Goal: Information Seeking & Learning: Check status

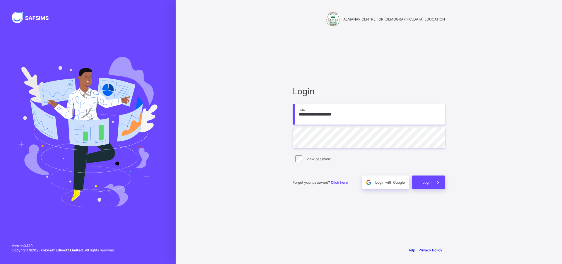
type input "**********"
click at [425, 179] on div "Login" at bounding box center [428, 181] width 33 height 13
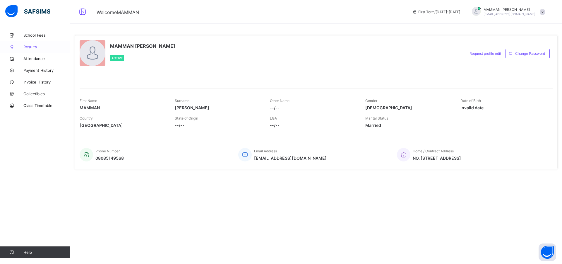
click at [25, 46] on span "Results" at bounding box center [46, 46] width 47 height 5
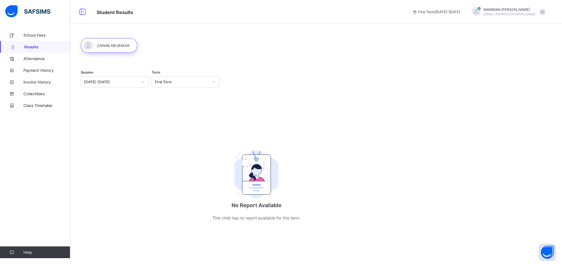
click at [542, 11] on span at bounding box center [541, 11] width 5 height 5
click at [95, 43] on div at bounding box center [109, 45] width 56 height 15
click at [107, 45] on div at bounding box center [109, 45] width 56 height 15
click at [212, 81] on div at bounding box center [214, 81] width 10 height 9
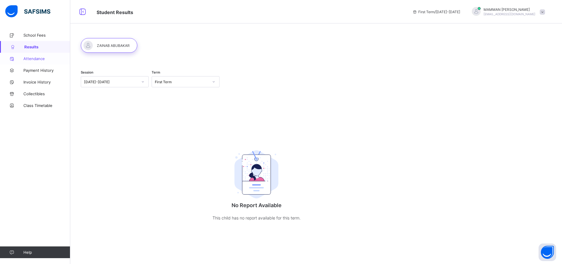
click at [25, 59] on span "Attendance" at bounding box center [46, 58] width 47 height 5
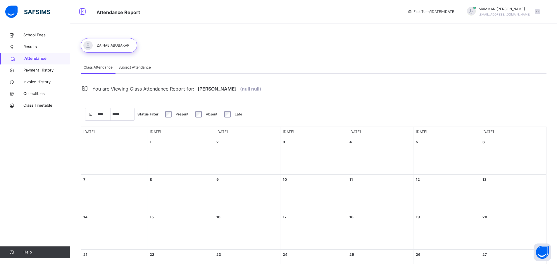
select select "****"
select select "*"
click at [26, 70] on span "Payment History" at bounding box center [46, 70] width 47 height 6
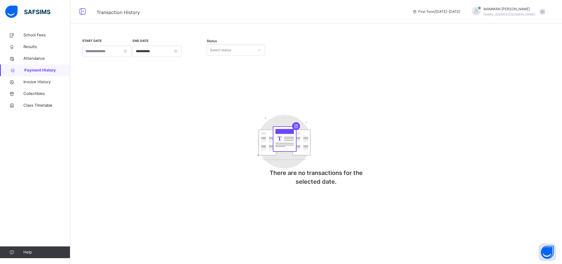
click at [259, 51] on icon at bounding box center [259, 50] width 4 height 6
click at [39, 82] on span "Invoice History" at bounding box center [46, 82] width 47 height 6
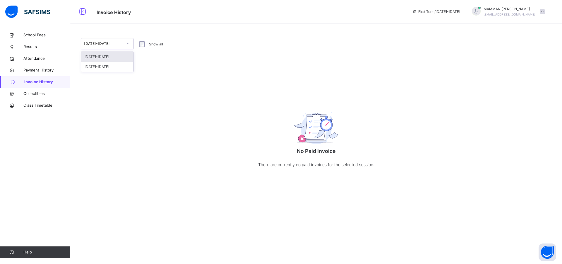
click at [128, 43] on icon at bounding box center [128, 44] width 4 height 6
click at [90, 67] on div "2023-2024" at bounding box center [107, 67] width 52 height 10
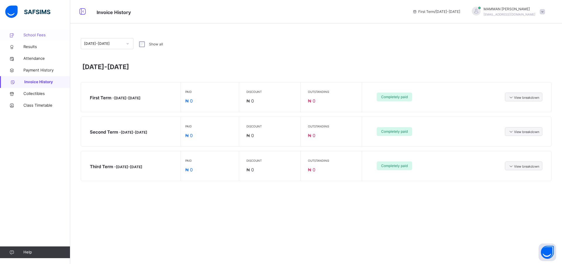
click at [35, 35] on span "School Fees" at bounding box center [46, 35] width 47 height 6
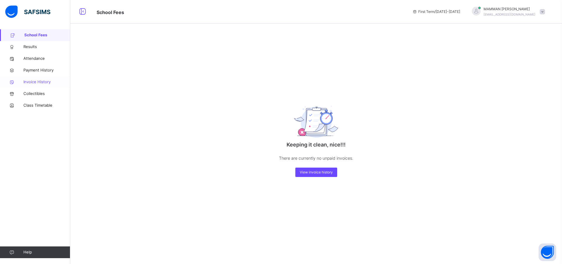
click at [35, 82] on span "Invoice History" at bounding box center [46, 82] width 47 height 6
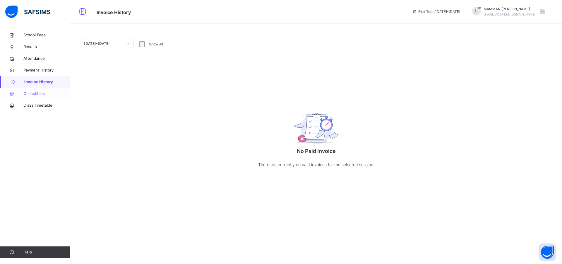
click at [28, 93] on span "Collectibles" at bounding box center [46, 94] width 47 height 6
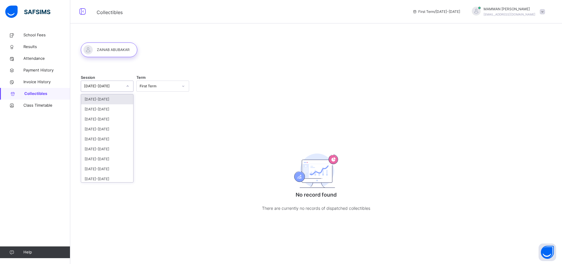
click at [128, 86] on icon at bounding box center [128, 86] width 4 height 6
click at [94, 109] on div "[DATE]-[DATE]" at bounding box center [107, 109] width 52 height 10
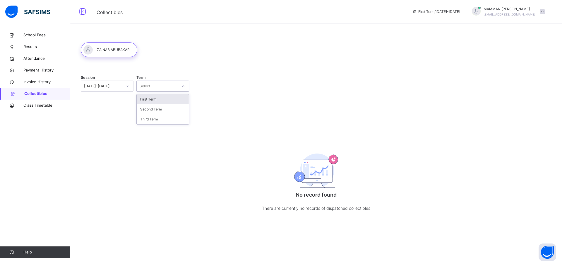
click at [183, 85] on icon at bounding box center [183, 86] width 4 height 6
click at [154, 108] on div "Second Term" at bounding box center [163, 109] width 52 height 10
click at [183, 86] on icon at bounding box center [183, 86] width 4 height 6
click at [157, 118] on div "Third Term" at bounding box center [163, 119] width 52 height 10
click at [40, 106] on span "Class Timetable" at bounding box center [46, 105] width 47 height 6
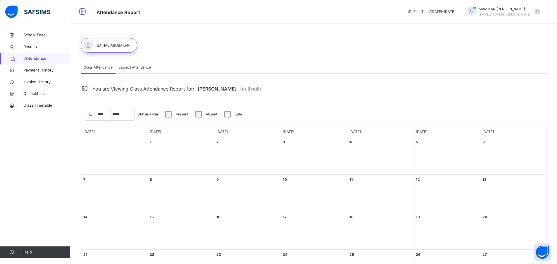
select select "****"
select select "*"
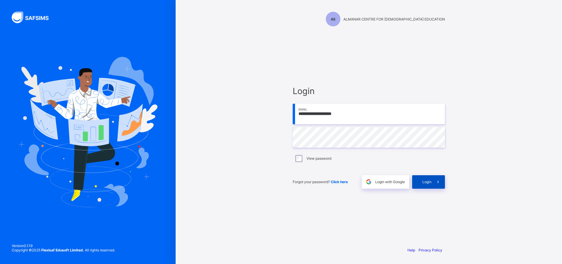
click at [425, 182] on span "Login" at bounding box center [426, 181] width 9 height 4
click at [427, 181] on span "Login" at bounding box center [426, 181] width 9 height 4
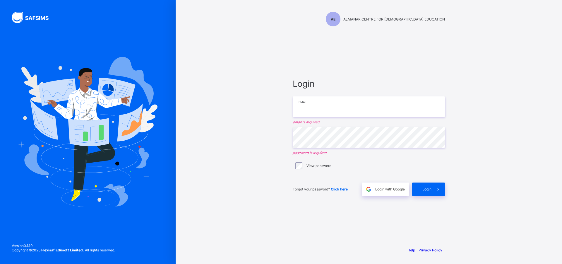
click at [308, 110] on input "email" at bounding box center [369, 106] width 152 height 20
type input "**********"
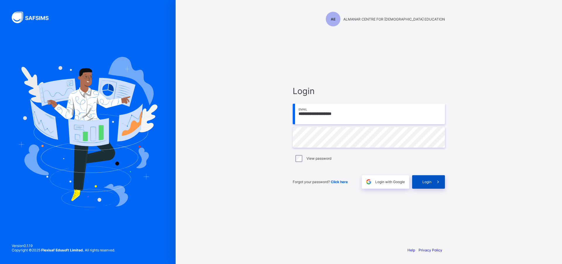
click at [425, 181] on span "Login" at bounding box center [426, 181] width 9 height 4
click at [309, 114] on input "email" at bounding box center [369, 114] width 152 height 20
type input "**********"
click at [430, 181] on span "Login" at bounding box center [426, 181] width 9 height 4
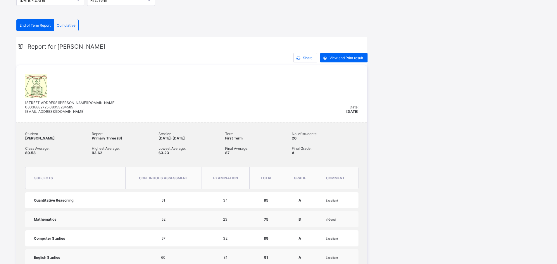
scroll to position [29, 0]
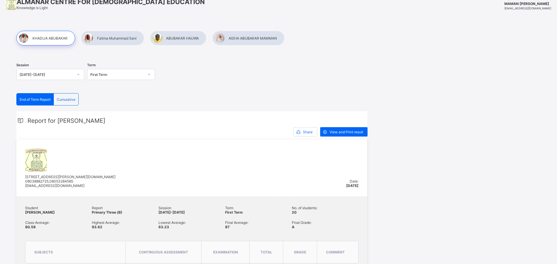
click at [181, 39] on div at bounding box center [178, 38] width 56 height 15
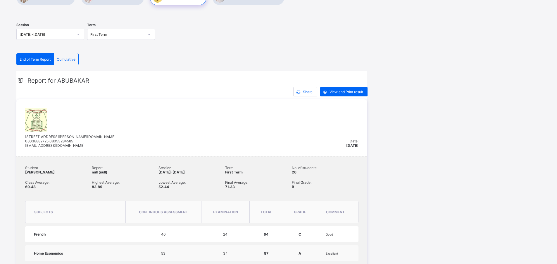
scroll to position [88, 0]
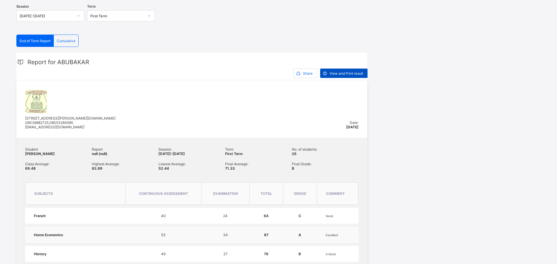
click at [335, 72] on span "View and Print result" at bounding box center [347, 73] width 34 height 4
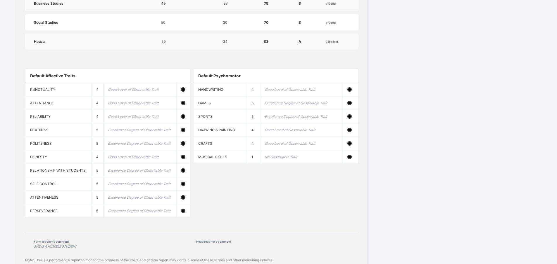
scroll to position [613, 0]
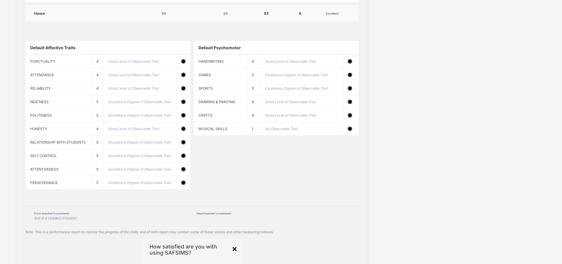
click at [237, 243] on div "×" at bounding box center [235, 248] width 6 height 10
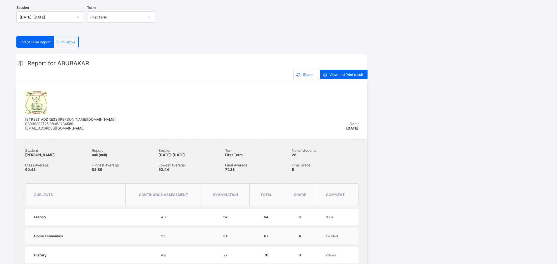
scroll to position [57, 0]
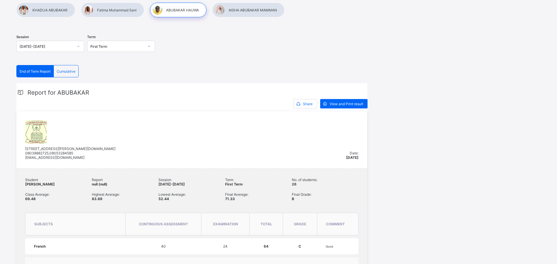
click at [71, 69] on span "Cumulative" at bounding box center [66, 71] width 19 height 4
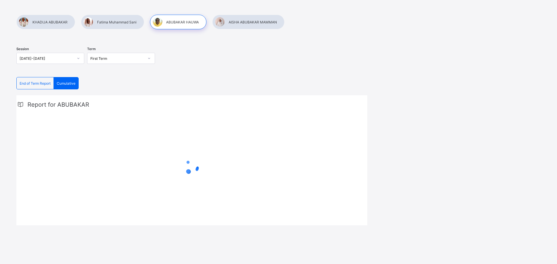
scroll to position [45, 0]
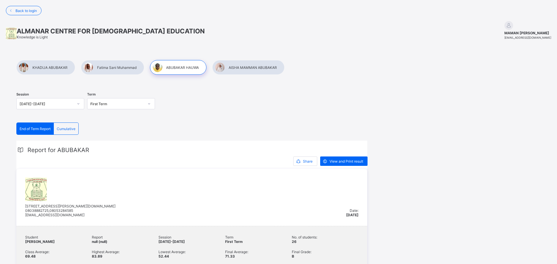
click at [150, 103] on icon at bounding box center [149, 103] width 2 height 1
click at [110, 126] on div "Second Term" at bounding box center [120, 125] width 67 height 9
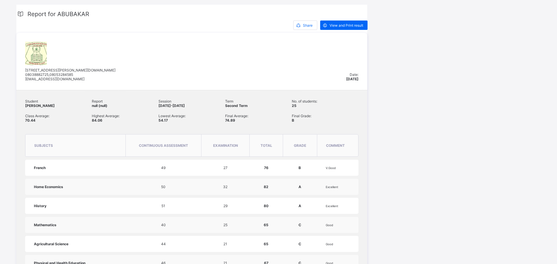
scroll to position [146, 0]
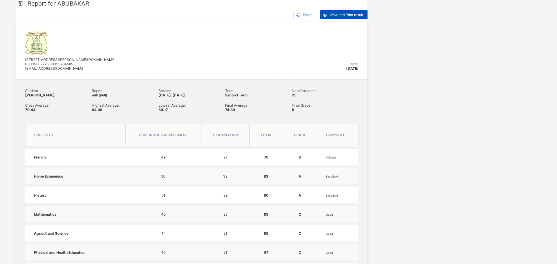
click at [338, 15] on span "View and Print result" at bounding box center [347, 15] width 34 height 4
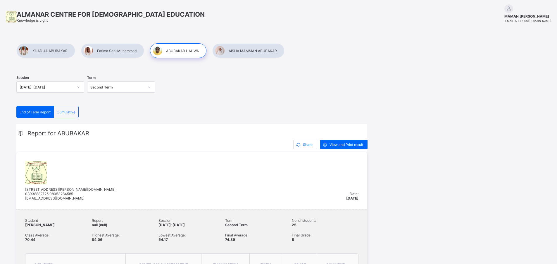
scroll to position [0, 0]
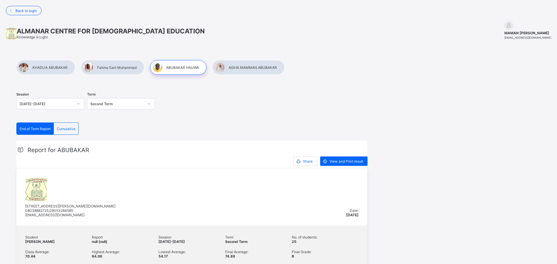
click at [103, 65] on div at bounding box center [112, 67] width 63 height 15
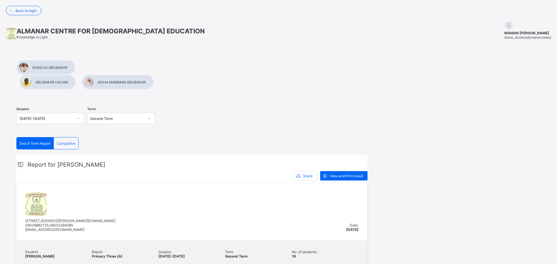
click at [68, 141] on span "Cumulative" at bounding box center [66, 143] width 19 height 4
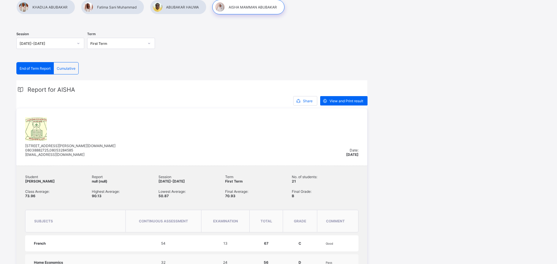
scroll to position [29, 0]
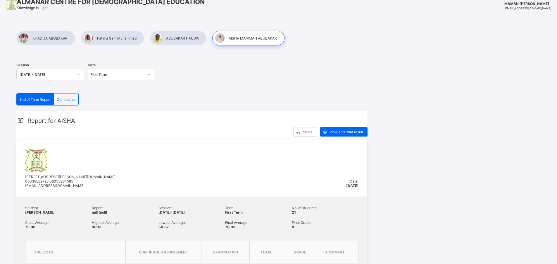
click at [179, 38] on div at bounding box center [178, 38] width 56 height 15
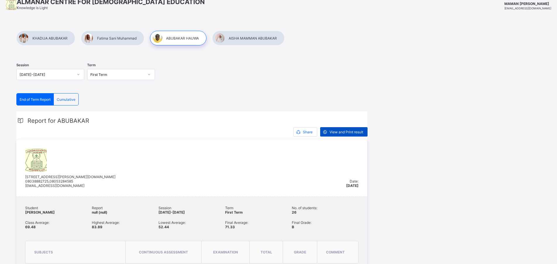
click at [333, 131] on span "View and Print result" at bounding box center [347, 132] width 34 height 4
